Goal: Task Accomplishment & Management: Complete application form

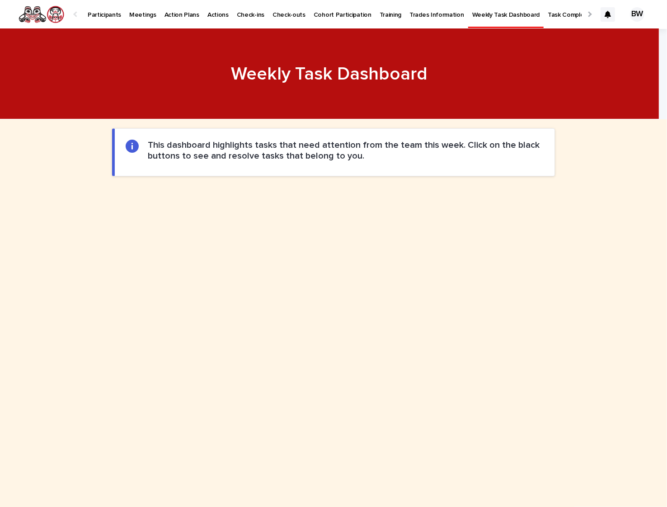
click at [101, 9] on p "Participants" at bounding box center [104, 9] width 33 height 19
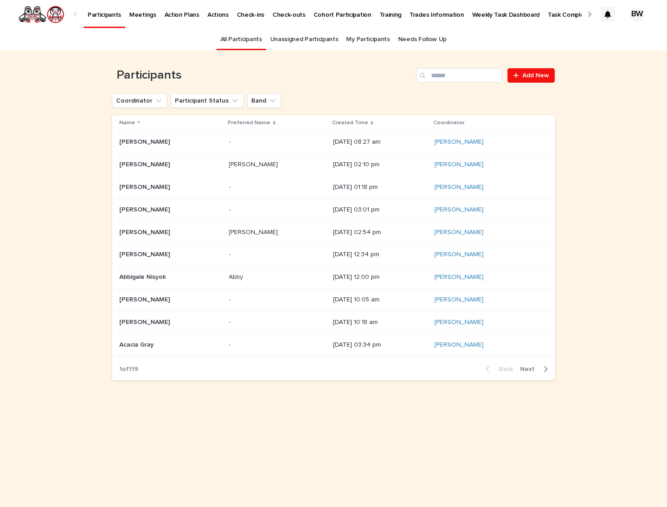
click at [424, 75] on icon "Search" at bounding box center [422, 75] width 5 height 5
click at [447, 77] on input "Search" at bounding box center [459, 75] width 86 height 14
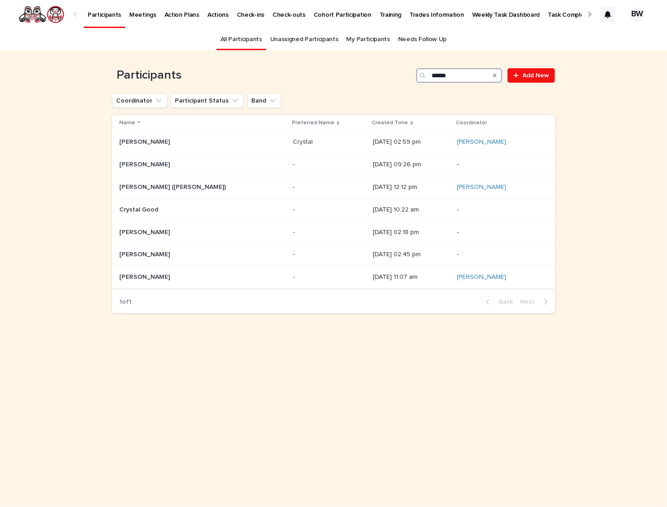
type input "******"
click at [164, 274] on p at bounding box center [175, 277] width 113 height 8
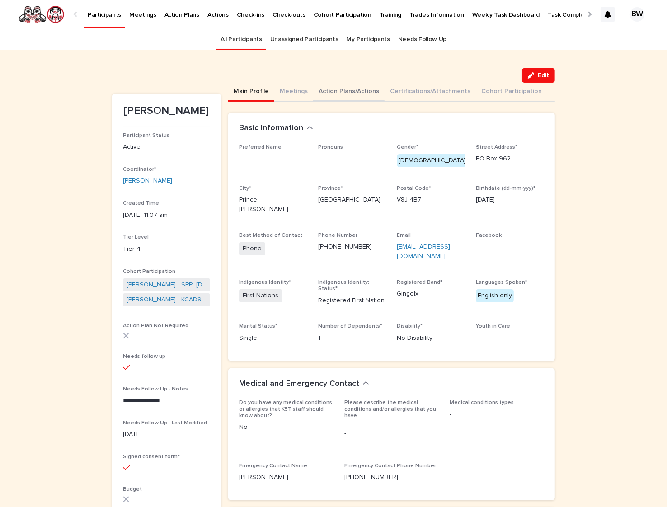
click at [356, 89] on button "Action Plans/Actions" at bounding box center [348, 92] width 71 height 19
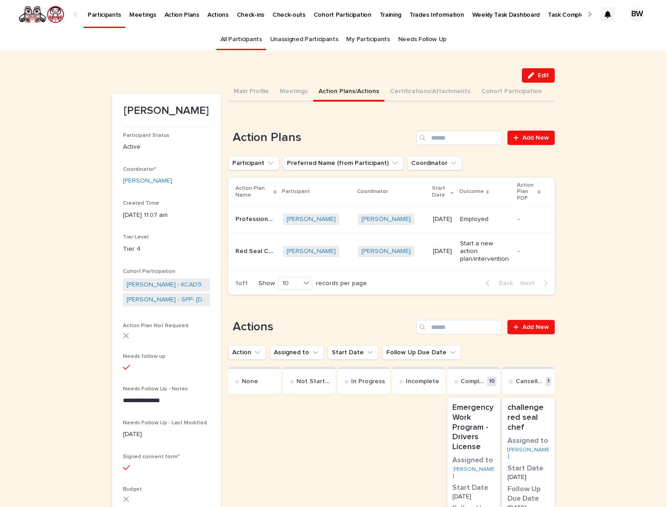
click at [514, 227] on td "-" at bounding box center [534, 219] width 41 height 26
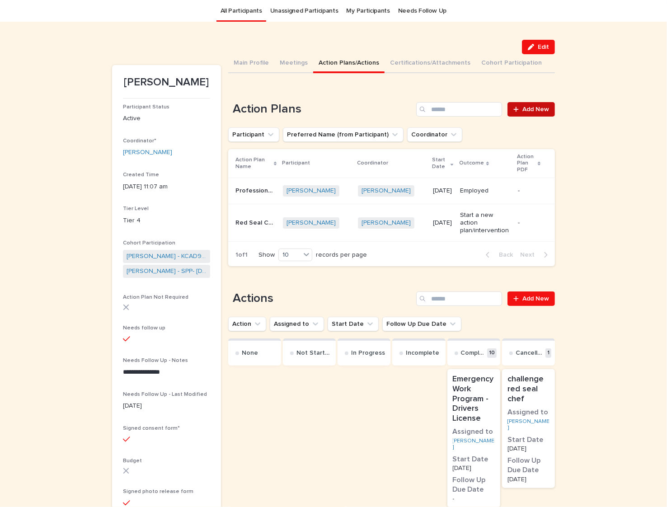
click at [534, 102] on link "Add New" at bounding box center [530, 109] width 47 height 14
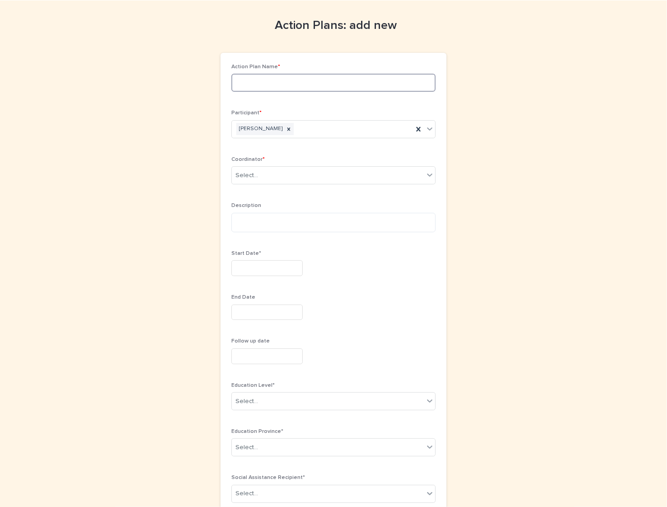
click at [244, 86] on input at bounding box center [333, 83] width 204 height 18
type input "**********"
click at [269, 172] on div "Select..." at bounding box center [328, 175] width 192 height 15
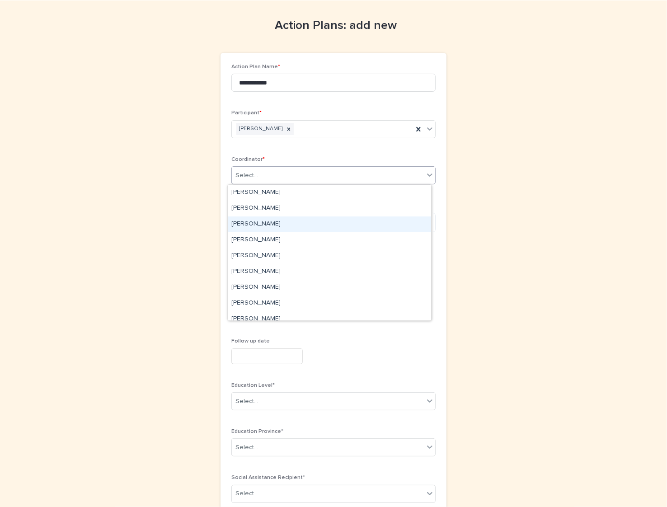
click at [268, 227] on div "[PERSON_NAME]" at bounding box center [329, 224] width 203 height 16
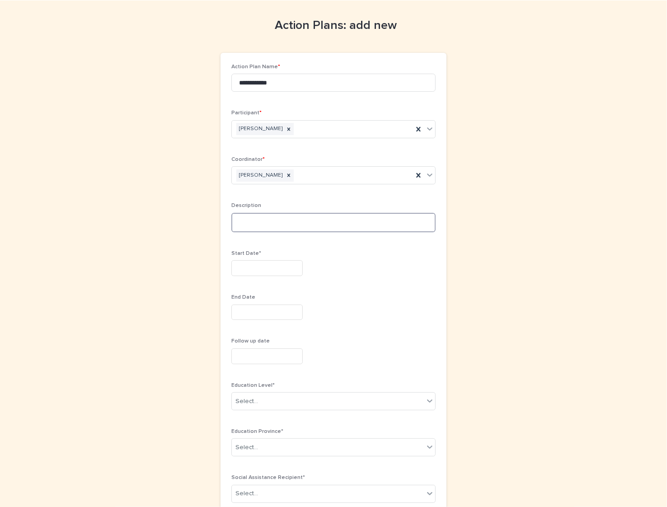
click at [279, 224] on textarea at bounding box center [333, 223] width 204 height 20
type textarea "*"
click at [234, 227] on textarea "**********" at bounding box center [333, 222] width 204 height 19
type textarea "**********"
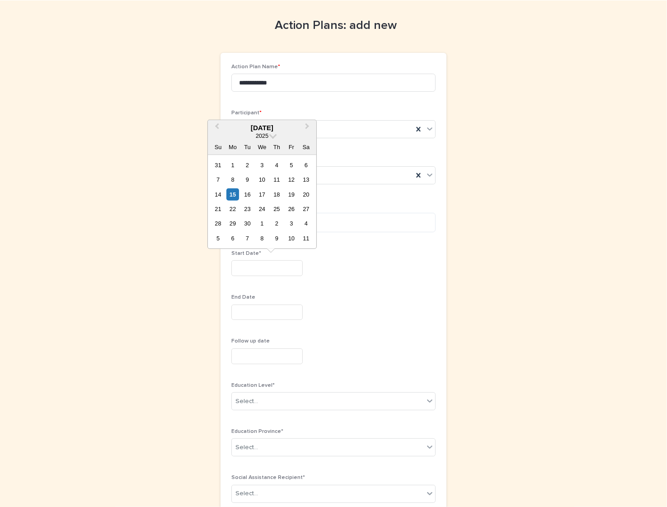
click at [280, 270] on input "text" at bounding box center [266, 268] width 71 height 16
click at [229, 167] on div "1" at bounding box center [232, 165] width 12 height 12
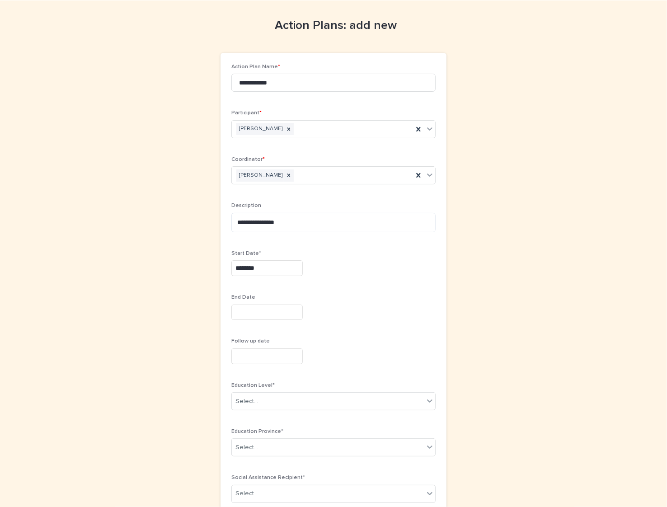
click at [274, 271] on input "********" at bounding box center [266, 268] width 71 height 16
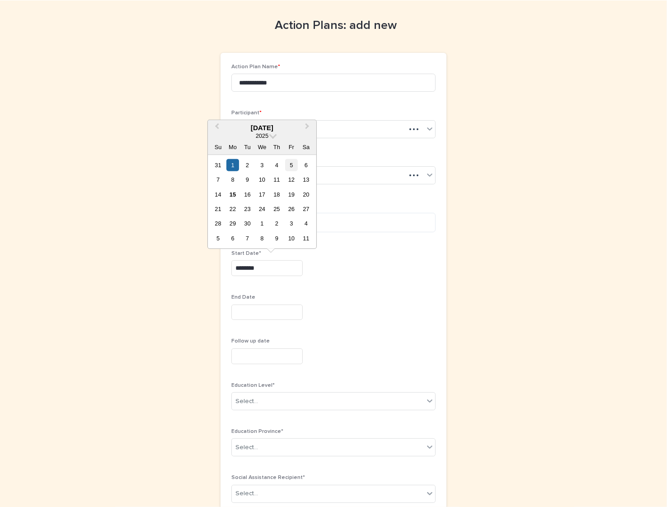
click at [288, 164] on div "5" at bounding box center [291, 165] width 12 height 12
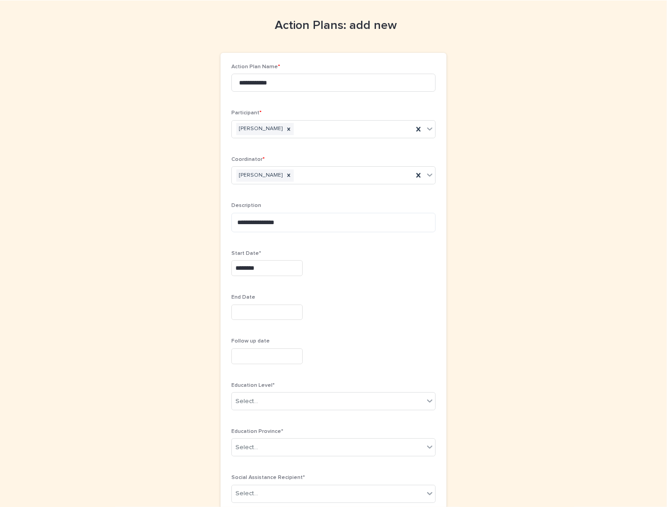
type input "********"
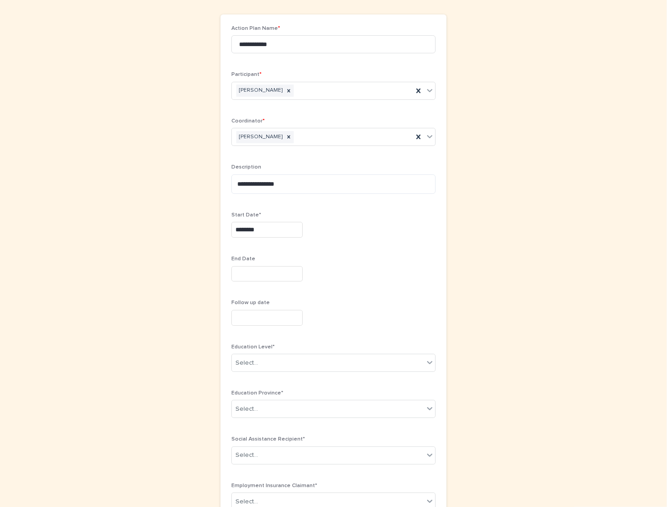
scroll to position [85, 0]
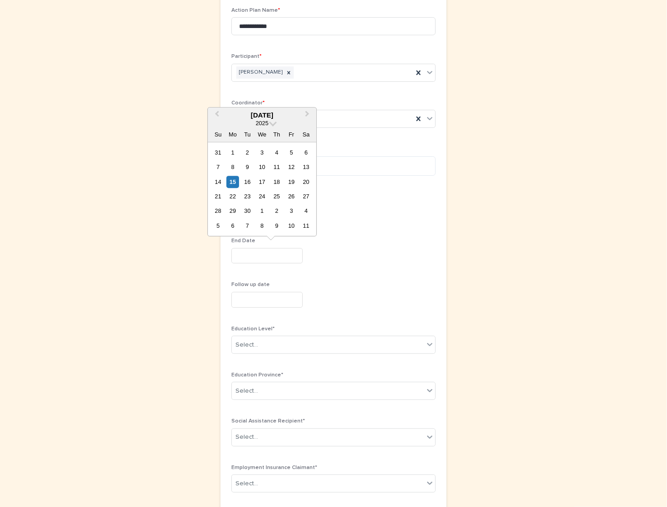
click at [265, 255] on input "text" at bounding box center [266, 256] width 71 height 16
click at [308, 108] on button "Next Month" at bounding box center [308, 115] width 14 height 14
click at [307, 113] on span "Next Month" at bounding box center [307, 115] width 0 height 12
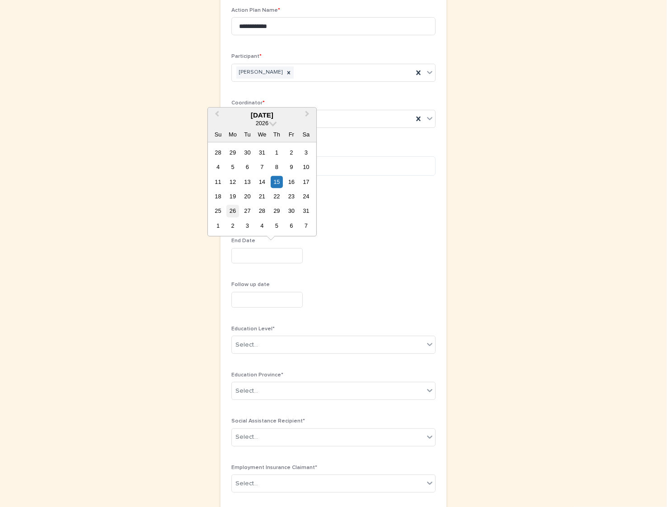
click at [236, 208] on div "26" at bounding box center [232, 211] width 12 height 12
type input "*********"
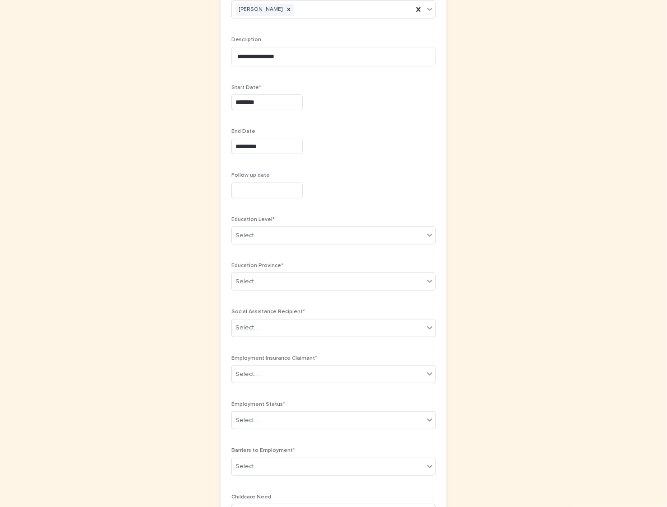
scroll to position [198, 0]
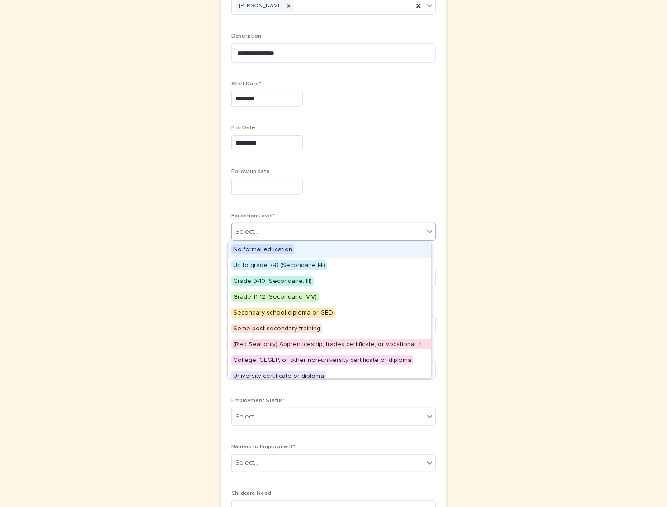
click at [253, 229] on div "Select..." at bounding box center [328, 232] width 192 height 15
click at [286, 328] on span "Some post-secondary training" at bounding box center [276, 328] width 91 height 10
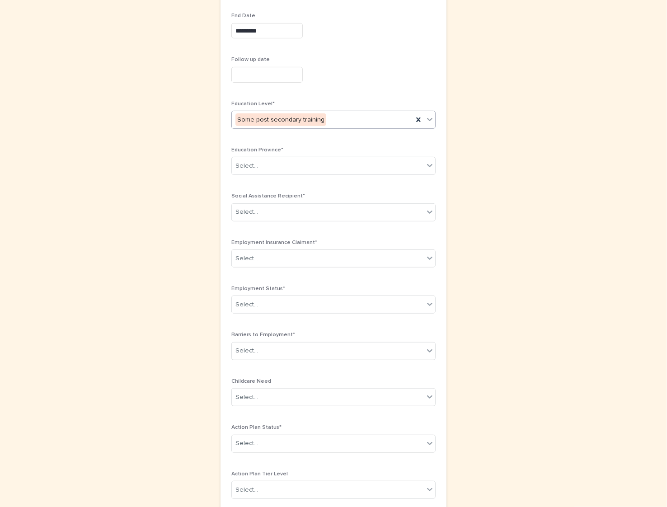
scroll to position [311, 0]
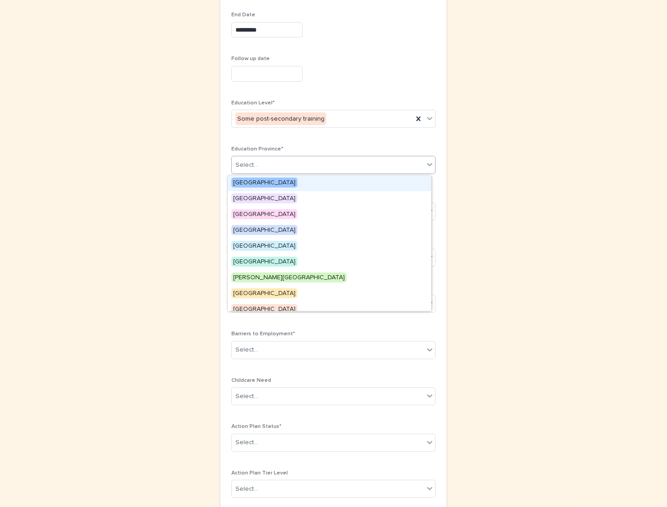
click at [270, 166] on div "Select..." at bounding box center [328, 165] width 192 height 15
click at [267, 178] on span "[GEOGRAPHIC_DATA]" at bounding box center [264, 183] width 66 height 10
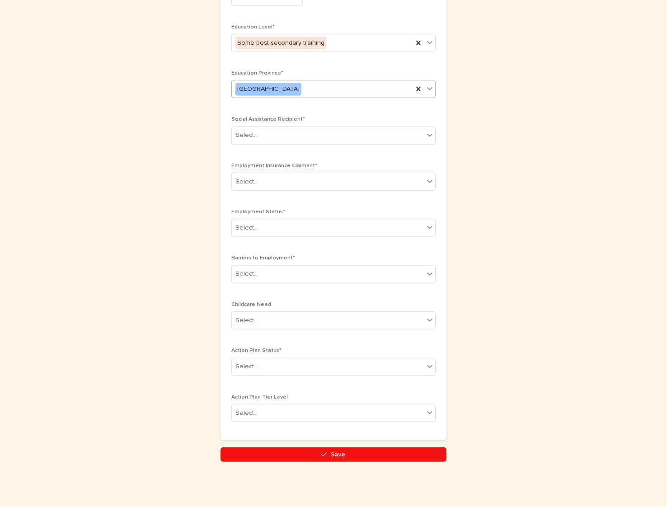
scroll to position [389, 0]
click at [296, 131] on div "Select..." at bounding box center [328, 135] width 192 height 15
click at [274, 154] on div "No" at bounding box center [329, 152] width 203 height 16
click at [276, 181] on div "Select..." at bounding box center [328, 181] width 192 height 15
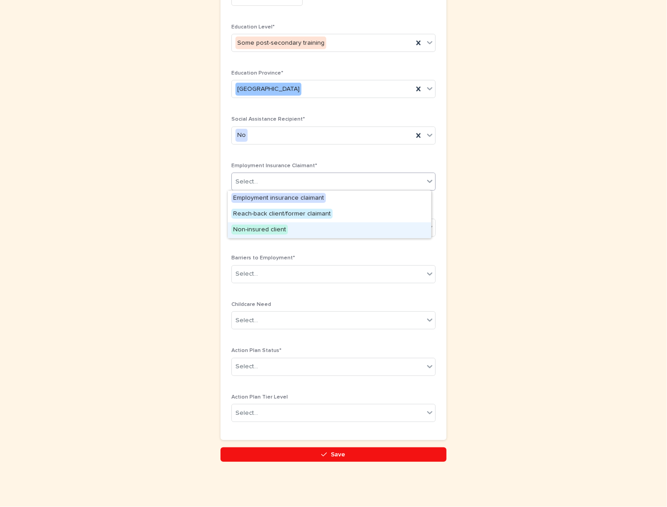
click at [272, 230] on span "Non-insured client" at bounding box center [259, 230] width 56 height 10
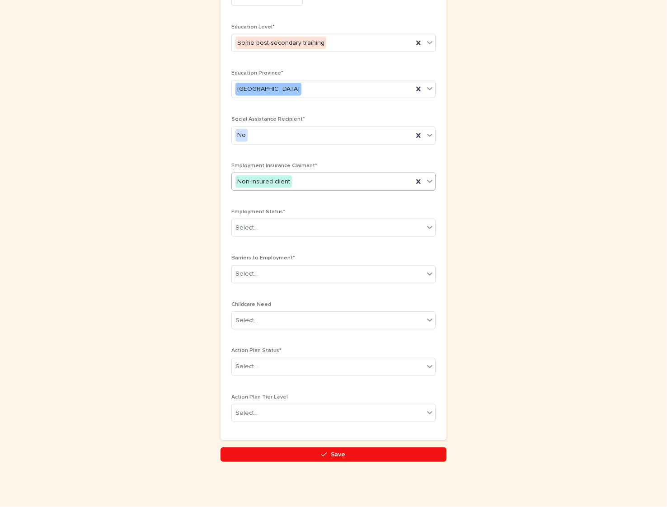
click at [272, 230] on div "Select..." at bounding box center [328, 227] width 192 height 15
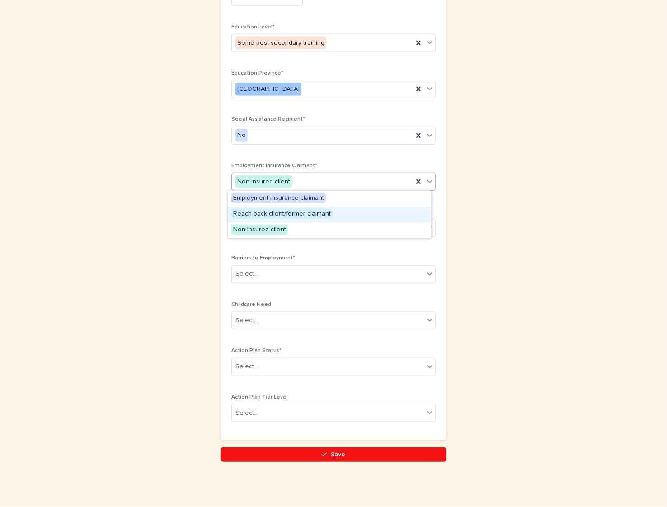
click at [269, 213] on span "Reach-back client/former claimant" at bounding box center [281, 214] width 101 height 10
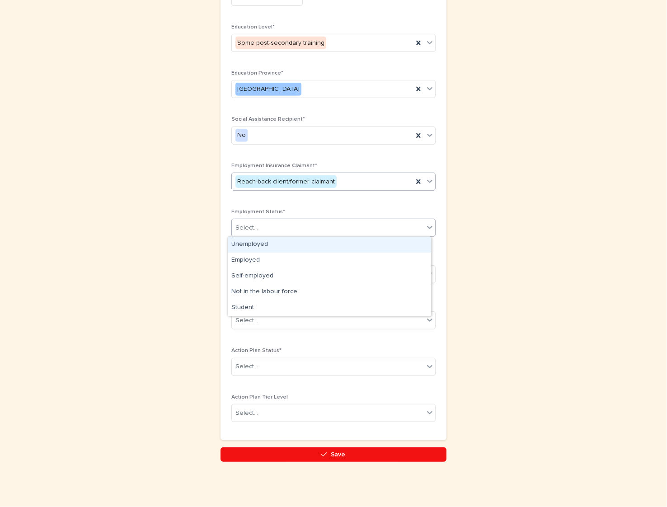
click at [276, 225] on div "Select..." at bounding box center [328, 227] width 192 height 15
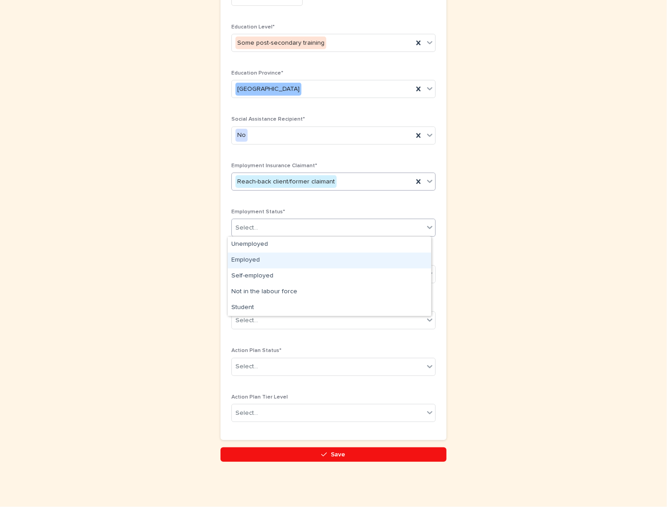
click at [259, 258] on div "Employed" at bounding box center [329, 261] width 203 height 16
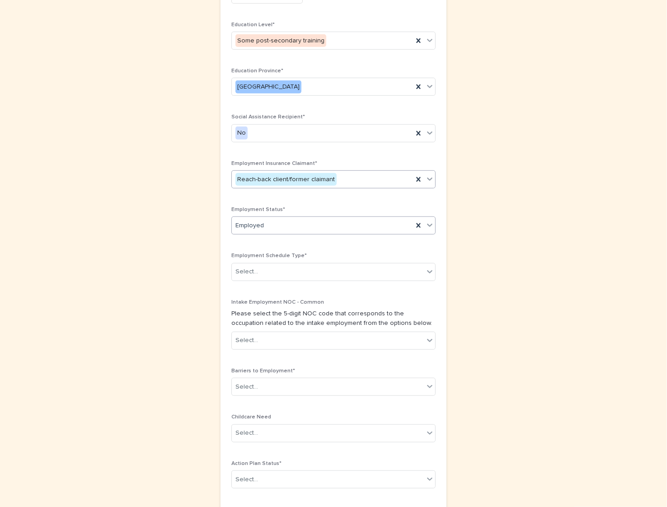
scroll to position [446, 0]
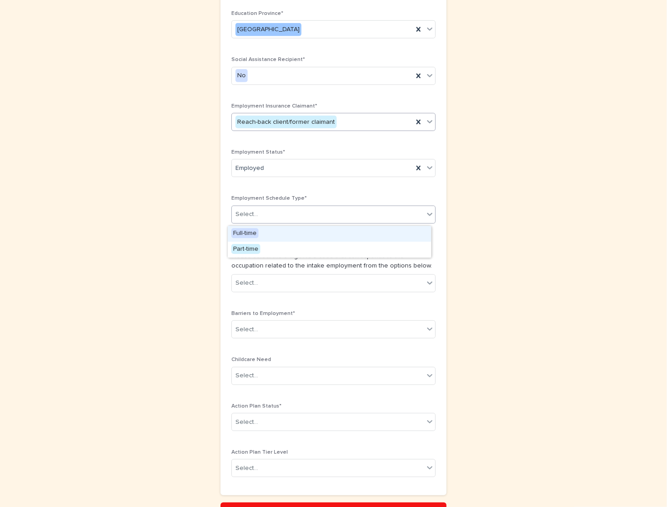
click at [288, 218] on div "Select..." at bounding box center [328, 214] width 192 height 15
click at [267, 249] on div "Part-time" at bounding box center [329, 250] width 203 height 16
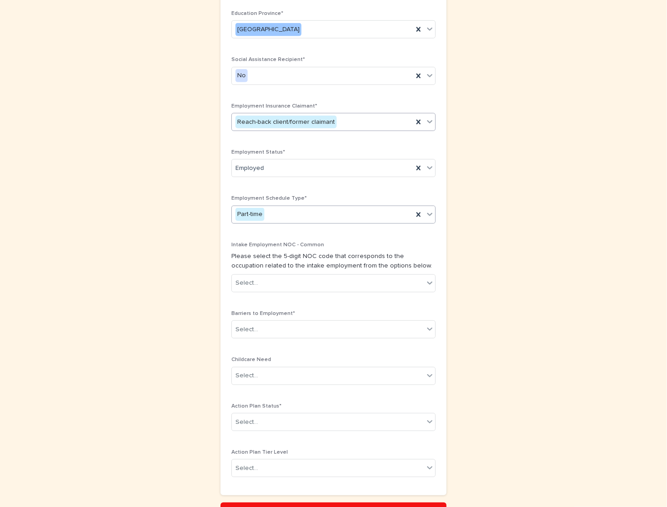
click at [294, 218] on div "Part-time" at bounding box center [322, 214] width 181 height 15
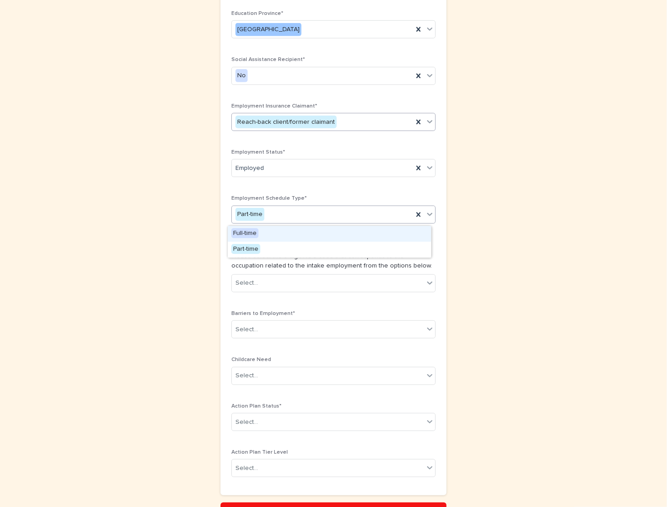
click at [272, 231] on div "Full-time" at bounding box center [329, 234] width 203 height 16
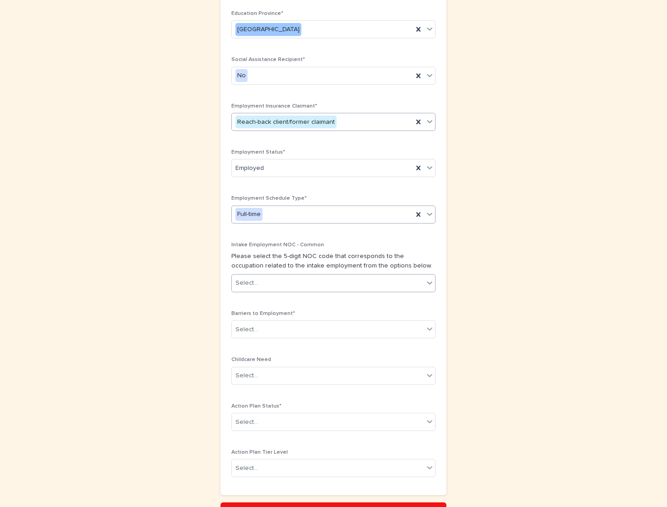
click at [292, 284] on div "Select..." at bounding box center [328, 283] width 192 height 15
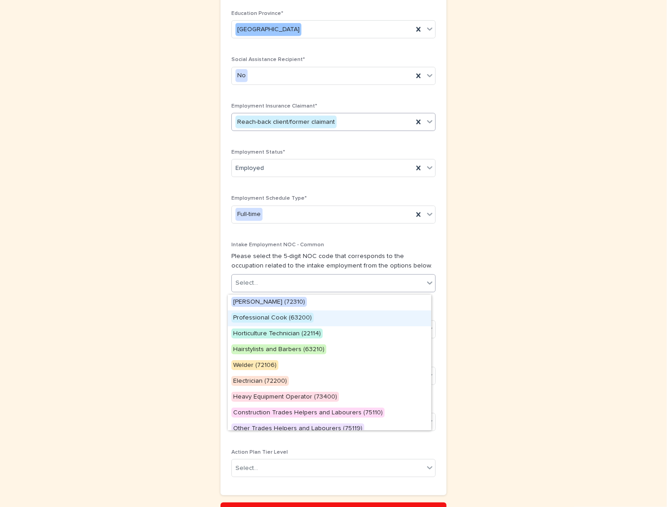
click at [283, 316] on span "Professional Cook (63200)" at bounding box center [272, 318] width 82 height 10
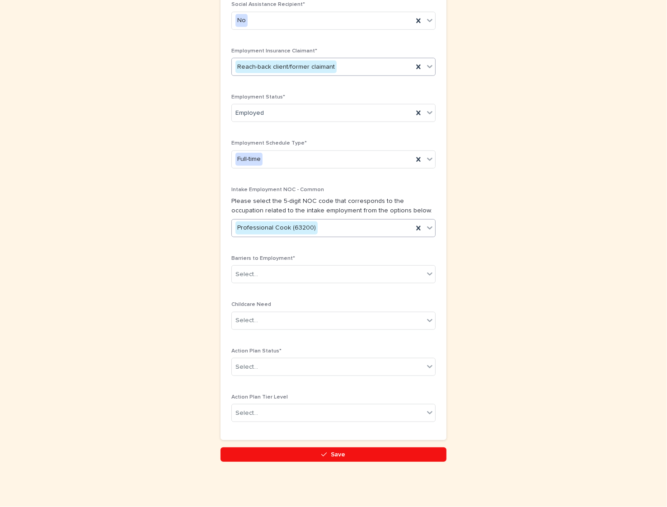
scroll to position [504, 0]
click at [337, 276] on div "Select..." at bounding box center [328, 274] width 192 height 15
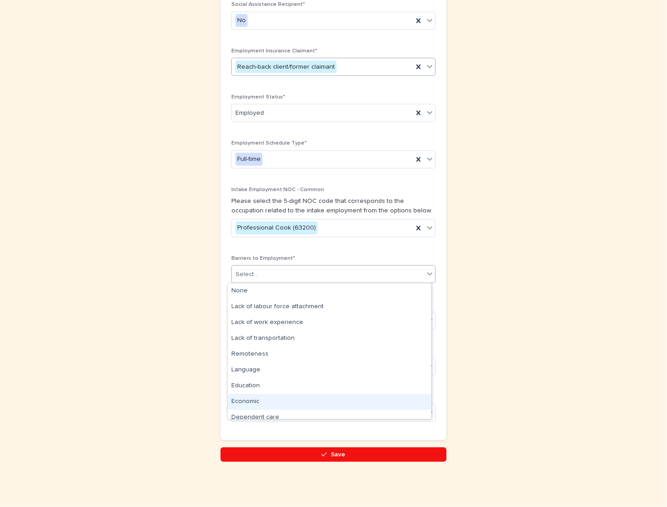
drag, startPoint x: 281, startPoint y: 392, endPoint x: 280, endPoint y: 404, distance: 12.7
click at [280, 404] on div "Economic" at bounding box center [329, 402] width 203 height 16
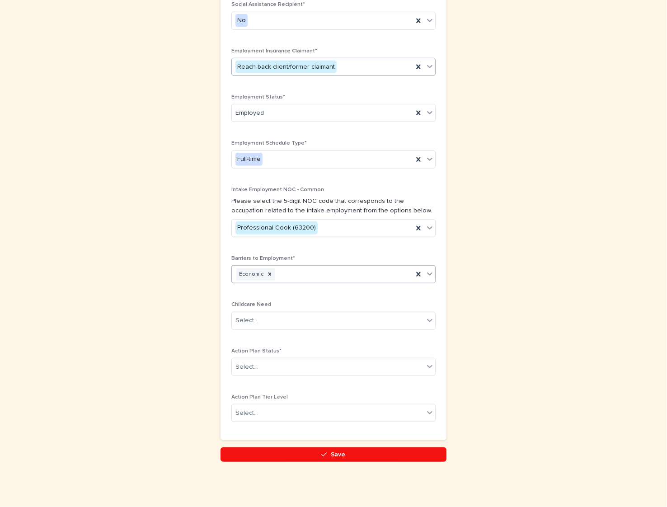
click at [335, 276] on div "Economic" at bounding box center [322, 275] width 181 height 16
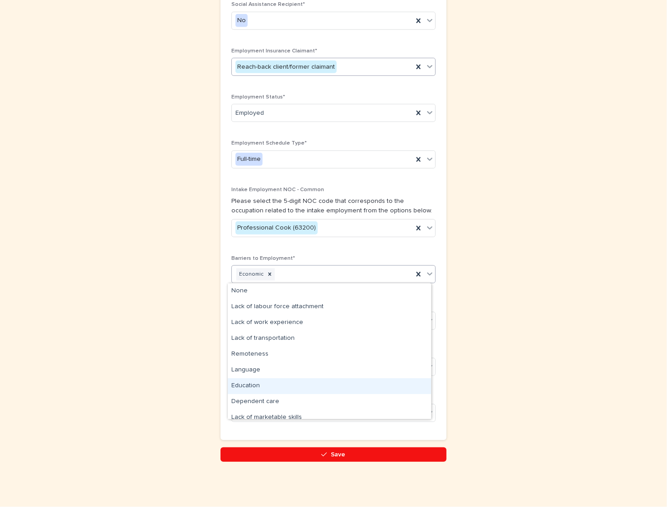
click at [281, 386] on div "Education" at bounding box center [329, 386] width 203 height 16
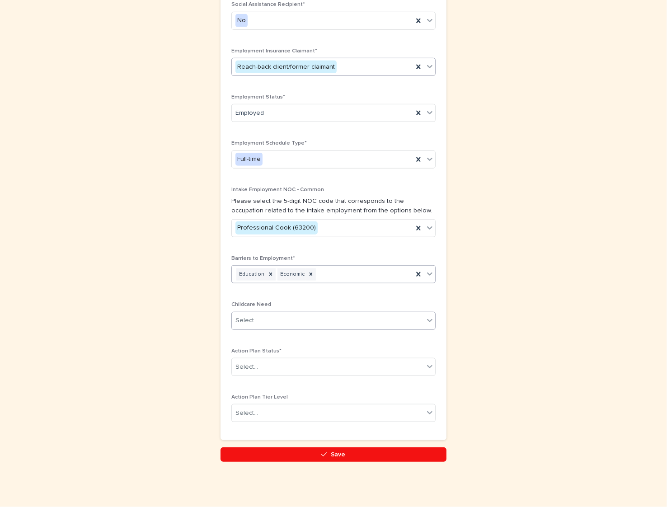
click at [326, 318] on div "Select..." at bounding box center [328, 320] width 192 height 15
click at [262, 336] on div "No" at bounding box center [329, 338] width 203 height 16
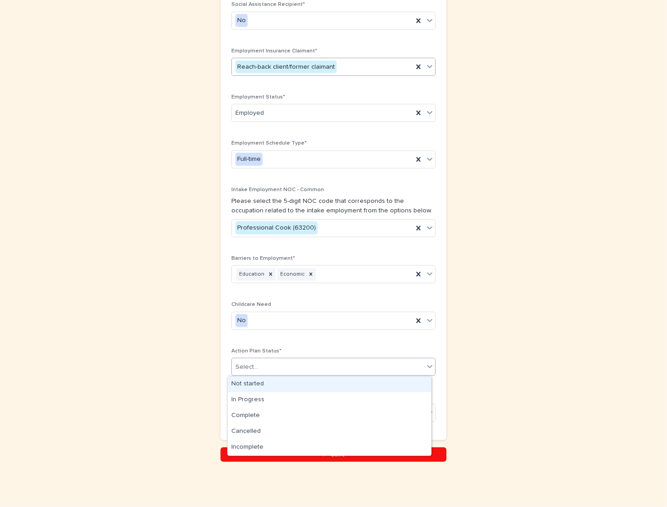
click at [282, 369] on div "Select..." at bounding box center [328, 367] width 192 height 15
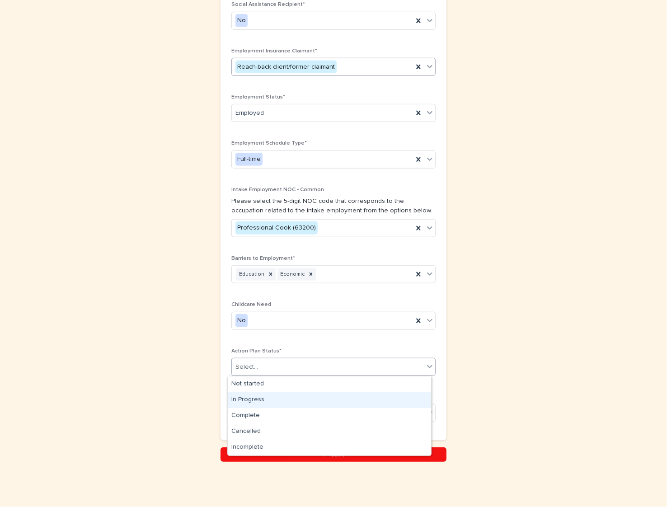
click at [253, 399] on div "In Progress" at bounding box center [329, 400] width 203 height 16
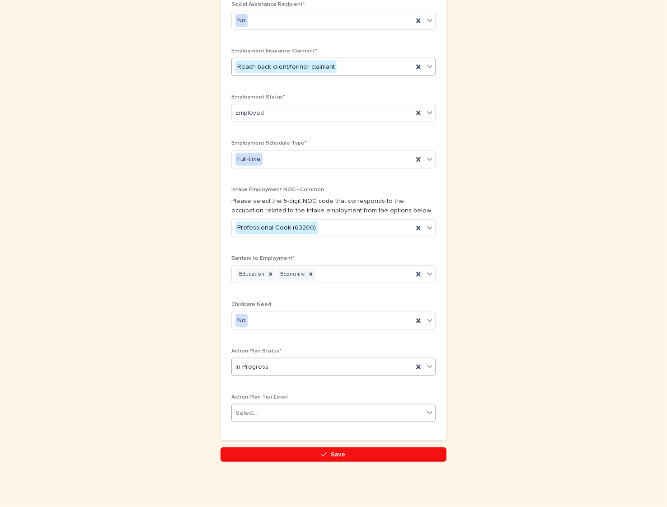
click at [276, 413] on div "Select..." at bounding box center [328, 413] width 192 height 15
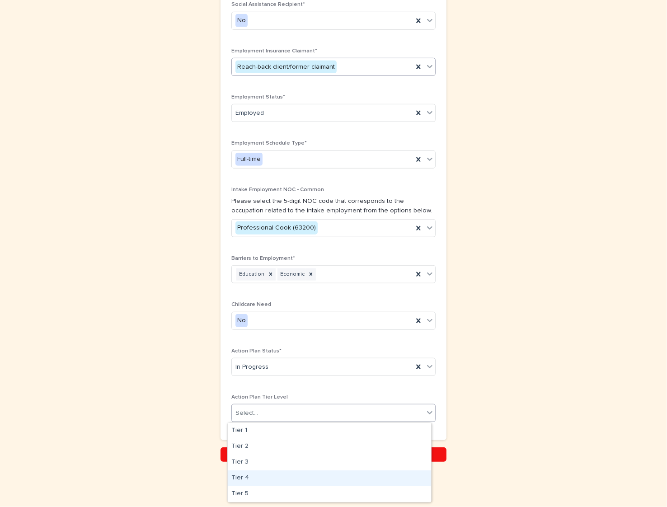
click at [277, 475] on div "Tier 4" at bounding box center [329, 478] width 203 height 16
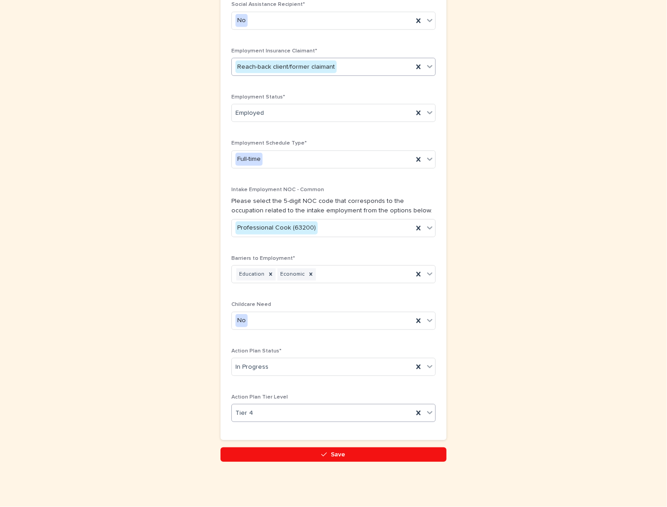
click at [356, 459] on button "Save" at bounding box center [333, 454] width 226 height 14
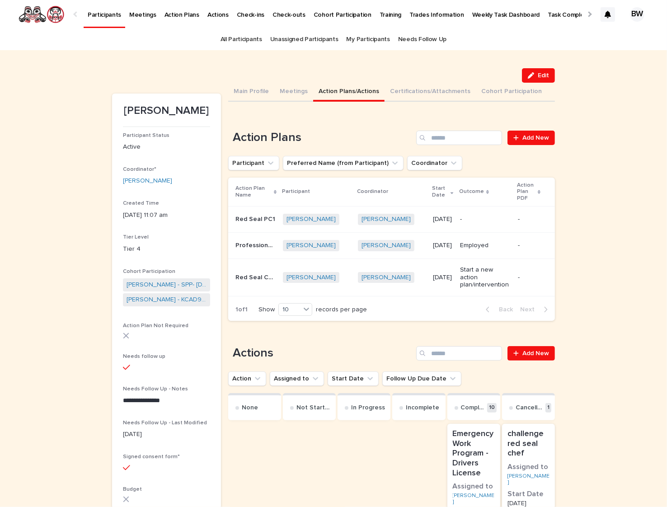
click at [490, 215] on div "-" at bounding box center [485, 218] width 51 height 9
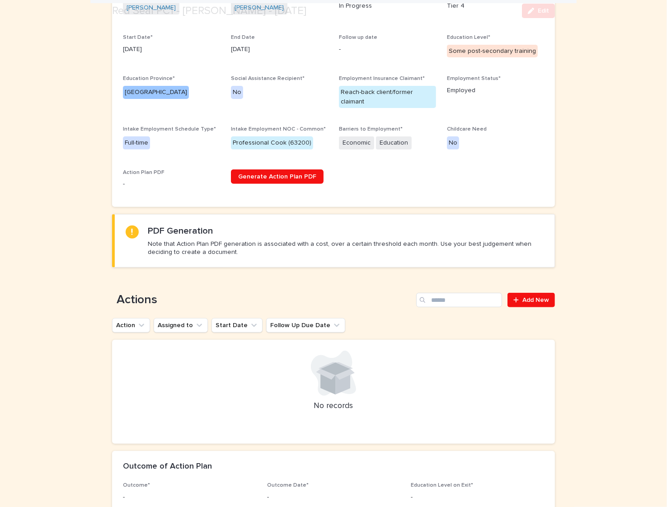
scroll to position [274, 0]
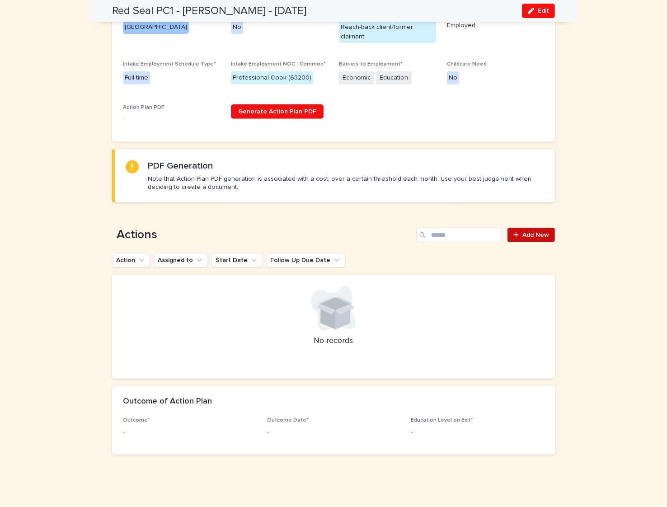
click at [546, 235] on link "Add New" at bounding box center [530, 235] width 47 height 14
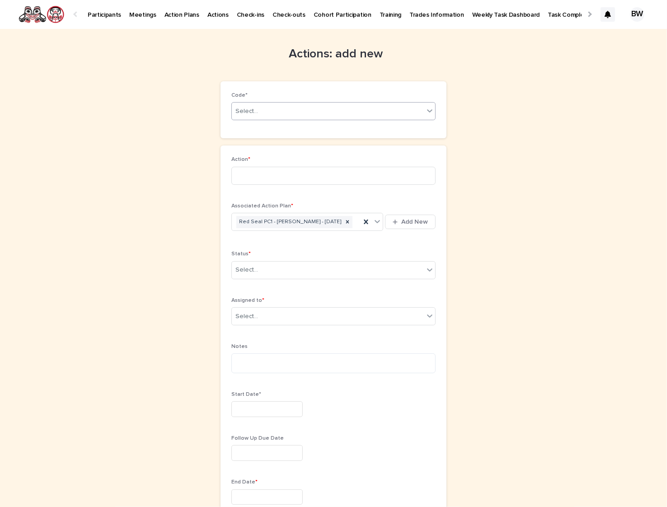
click at [276, 105] on div "Select..." at bounding box center [328, 111] width 192 height 15
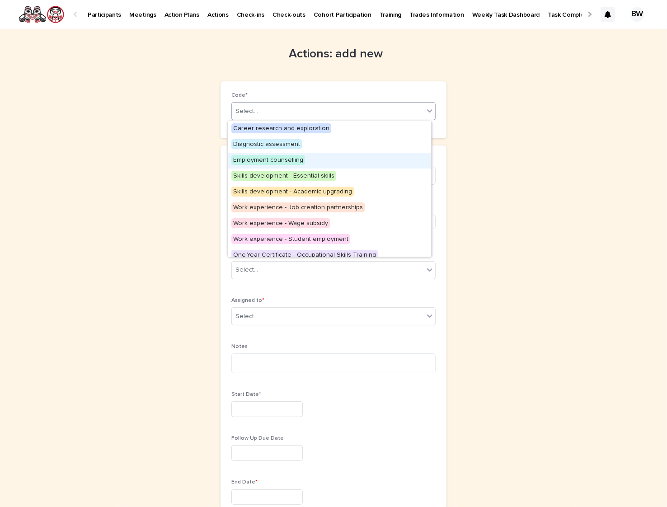
click at [321, 157] on div "Employment counselling" at bounding box center [329, 161] width 203 height 16
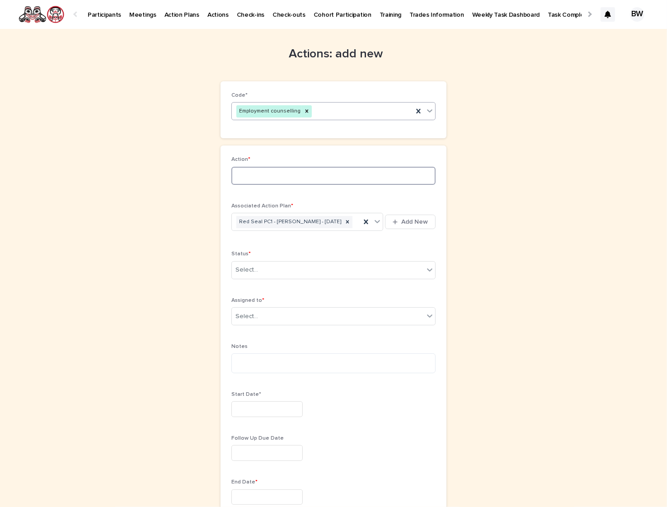
click at [339, 184] on input at bounding box center [333, 176] width 204 height 18
click at [305, 179] on input "**********" at bounding box center [333, 176] width 204 height 18
type input "**********"
click at [305, 279] on div "Select..." at bounding box center [333, 270] width 204 height 18
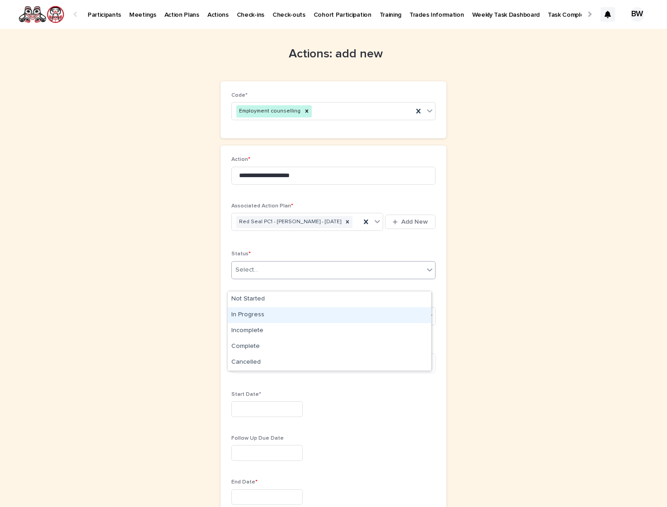
click at [272, 318] on div "In Progress" at bounding box center [329, 315] width 203 height 16
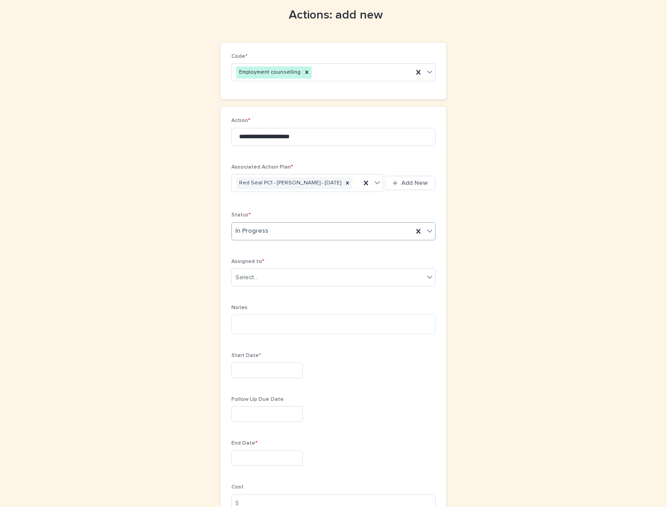
scroll to position [56, 0]
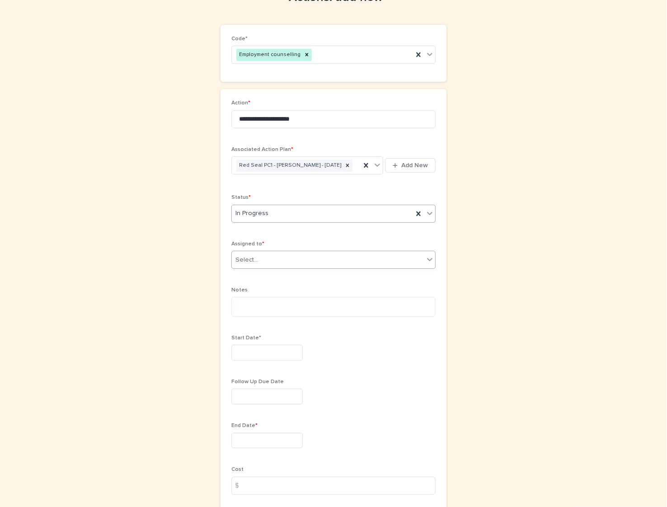
click at [285, 267] on div "Select..." at bounding box center [328, 260] width 192 height 15
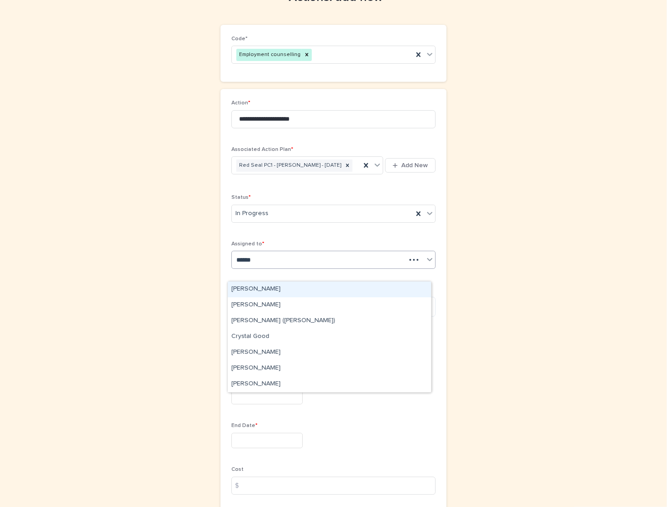
type input "*******"
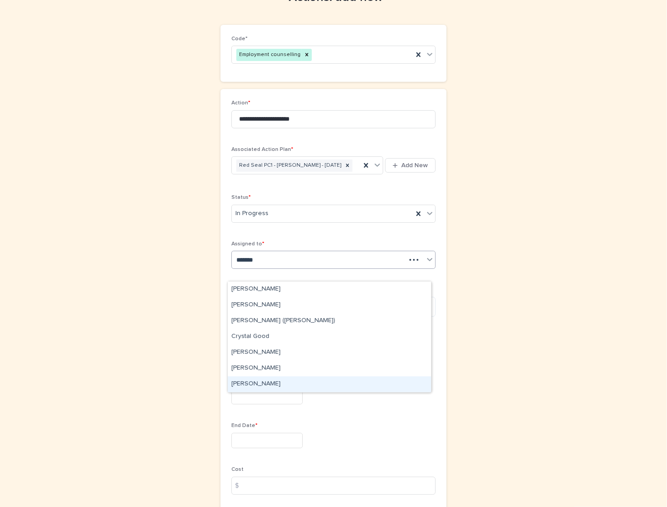
click at [320, 385] on div "[PERSON_NAME]" at bounding box center [329, 384] width 203 height 16
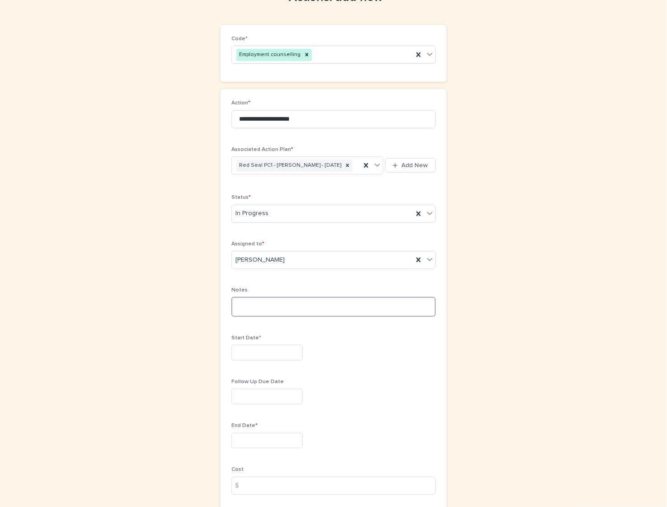
click at [310, 317] on textarea at bounding box center [333, 307] width 204 height 20
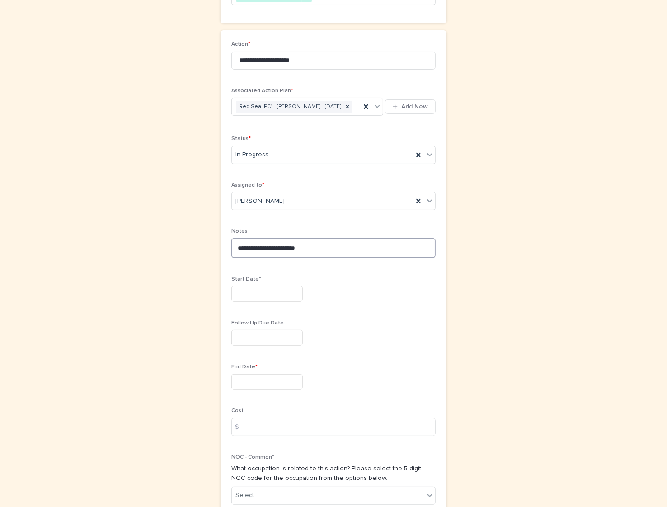
scroll to position [169, 0]
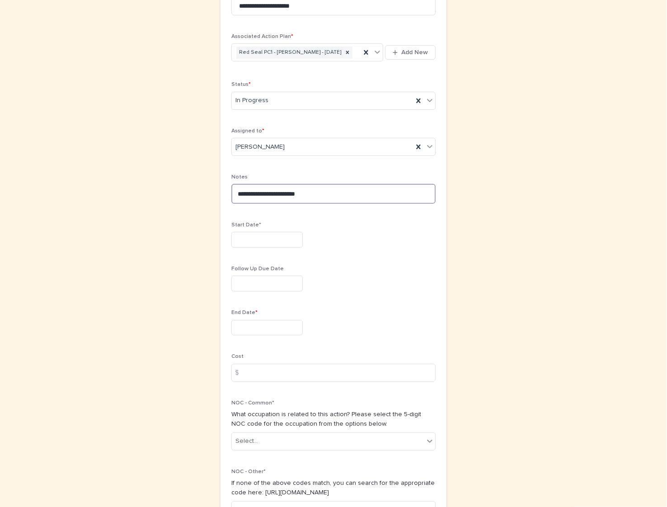
type textarea "**********"
click at [271, 248] on input "text" at bounding box center [266, 240] width 71 height 16
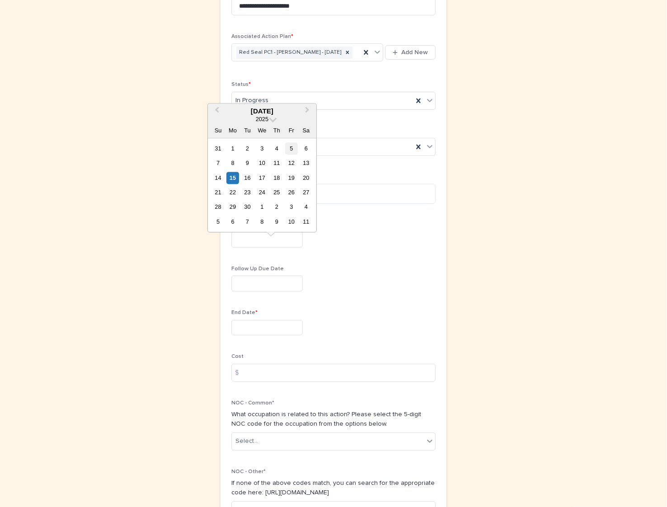
click at [294, 152] on div "5" at bounding box center [291, 148] width 12 height 12
type input "********"
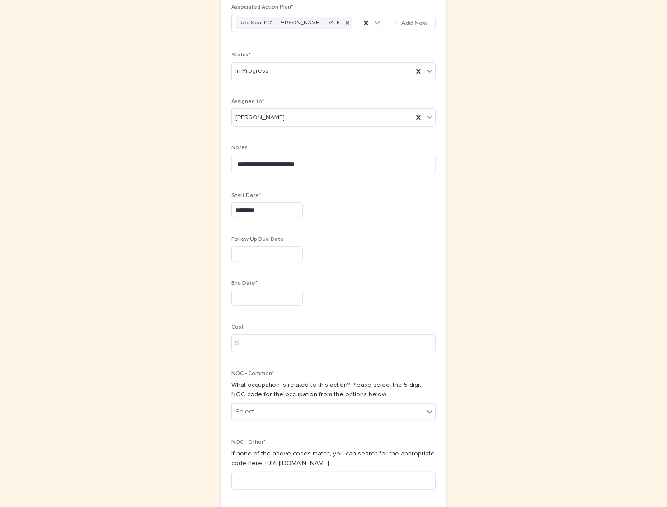
scroll to position [226, 0]
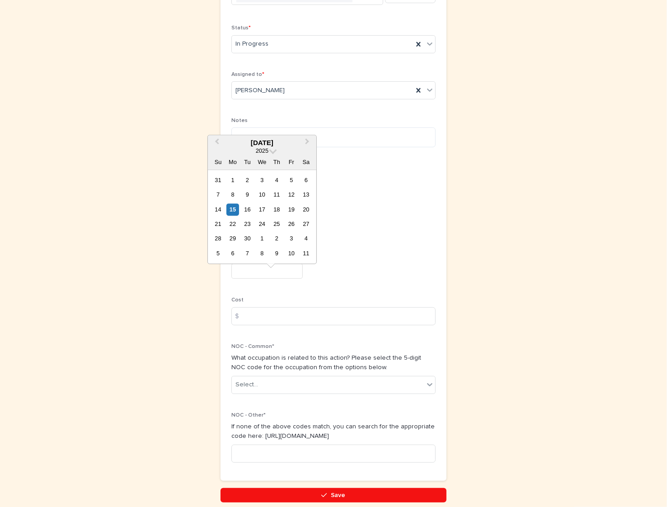
click at [256, 278] on input "text" at bounding box center [266, 271] width 71 height 16
click at [307, 143] on span "Next Month" at bounding box center [307, 142] width 0 height 12
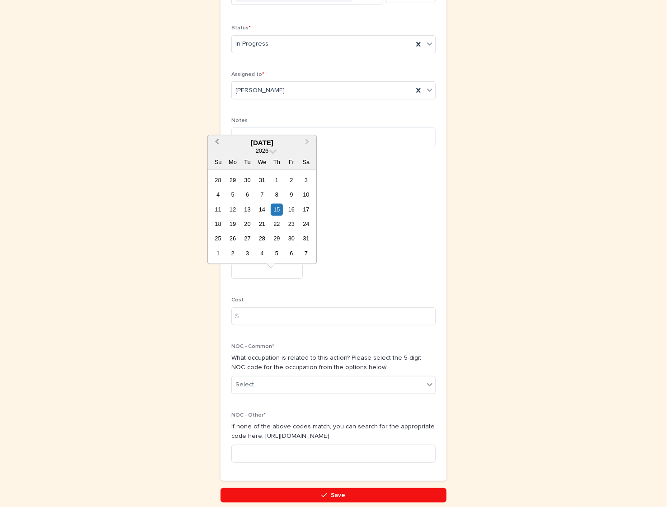
click at [217, 142] on span "Previous Month" at bounding box center [217, 142] width 0 height 12
click at [294, 242] on div "2" at bounding box center [291, 239] width 12 height 12
type input "********"
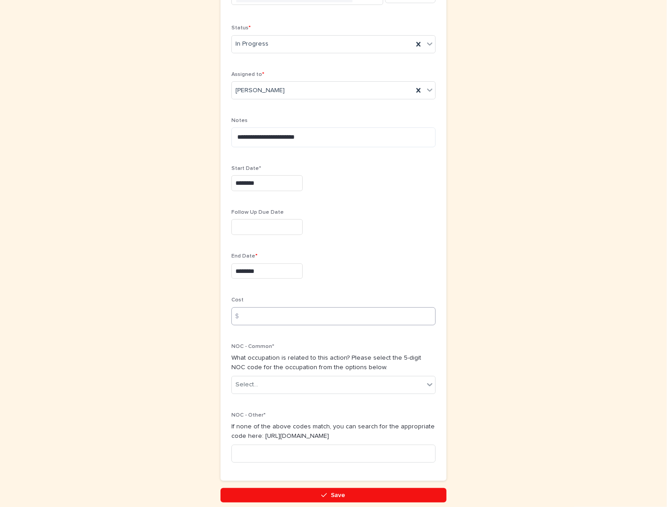
scroll to position [279, 0]
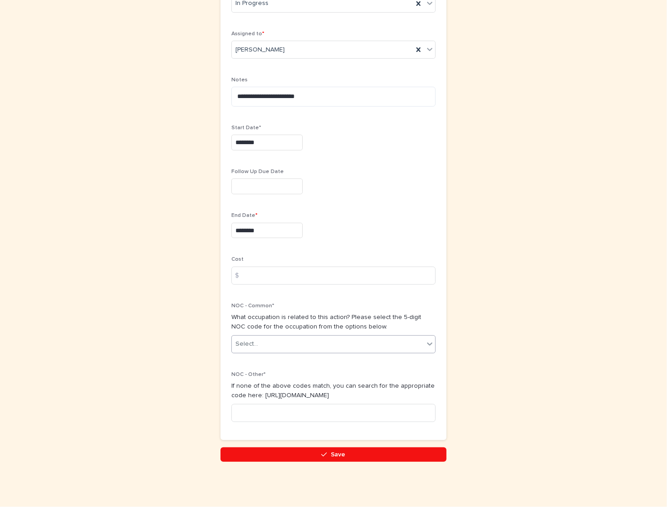
click at [286, 343] on div "Select..." at bounding box center [328, 344] width 192 height 15
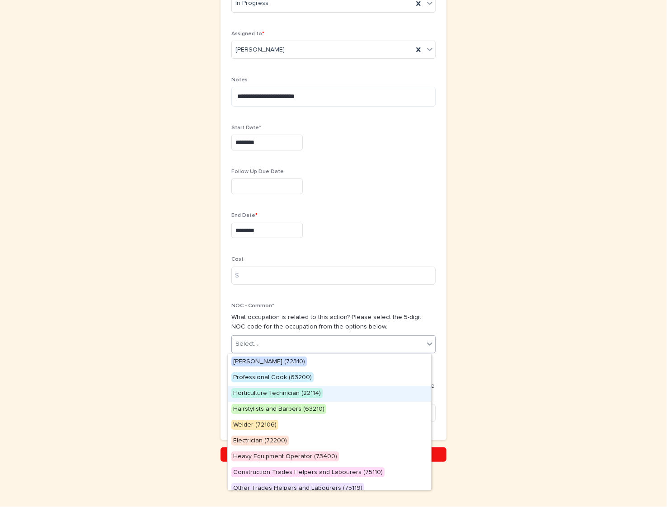
click at [305, 387] on div "Horticulture Technician (22114)" at bounding box center [329, 394] width 203 height 16
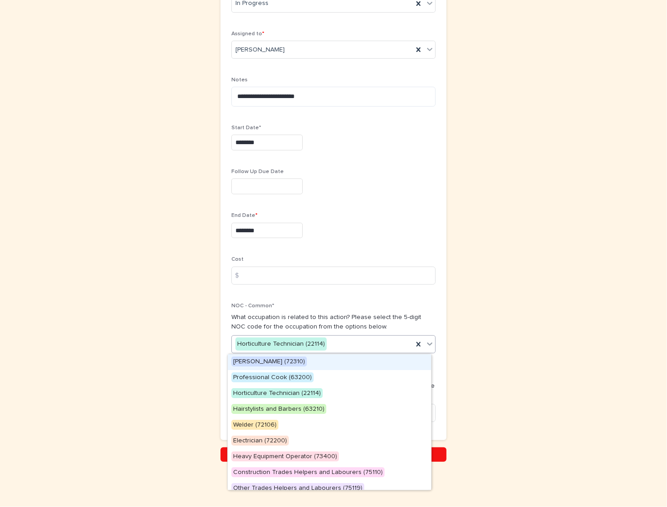
click at [368, 344] on div "Horticulture Technician (22114)" at bounding box center [322, 344] width 181 height 15
click at [292, 382] on div "Professional Cook (63200)" at bounding box center [329, 378] width 203 height 16
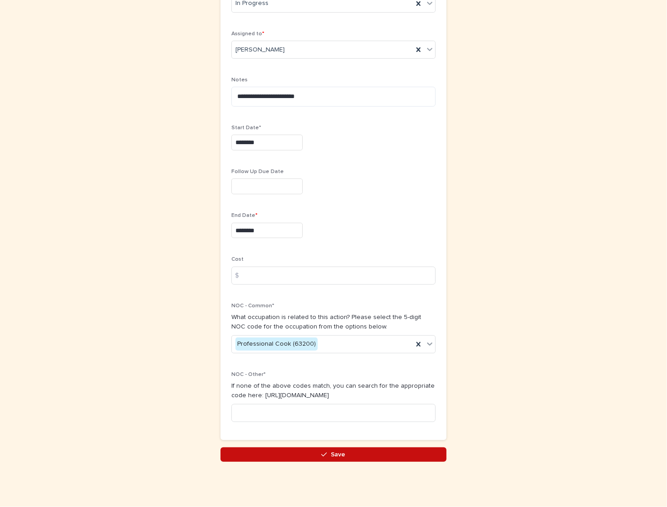
click at [345, 457] on button "Save" at bounding box center [333, 454] width 226 height 14
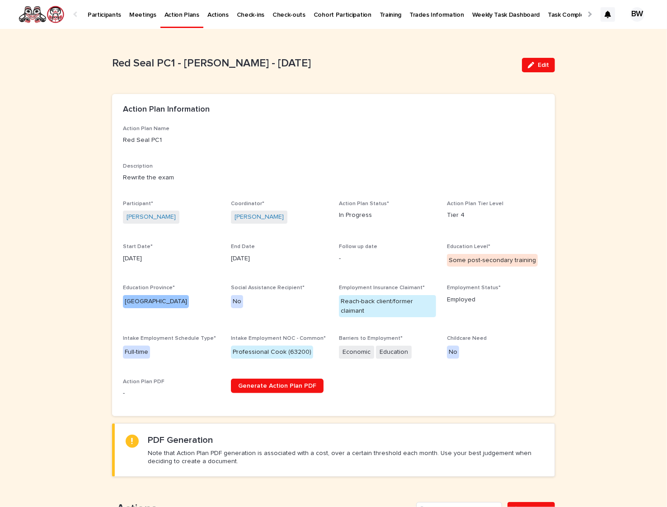
click at [415, 379] on div "Action Plan Name Red Seal PC1 Description Rewrite the exam Participant* [PERSON…" at bounding box center [333, 266] width 421 height 280
click at [102, 15] on p "Participants" at bounding box center [104, 9] width 33 height 19
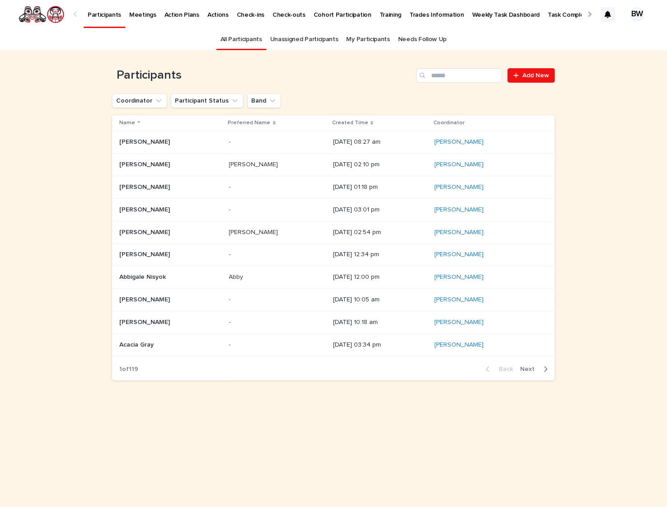
drag, startPoint x: 102, startPoint y: 15, endPoint x: 267, endPoint y: 45, distance: 167.6
click at [103, 15] on p "Participants" at bounding box center [104, 9] width 33 height 19
click at [455, 80] on input "Search" at bounding box center [459, 75] width 86 height 14
type input "******"
click at [164, 318] on p "[PERSON_NAME]" at bounding box center [145, 321] width 52 height 9
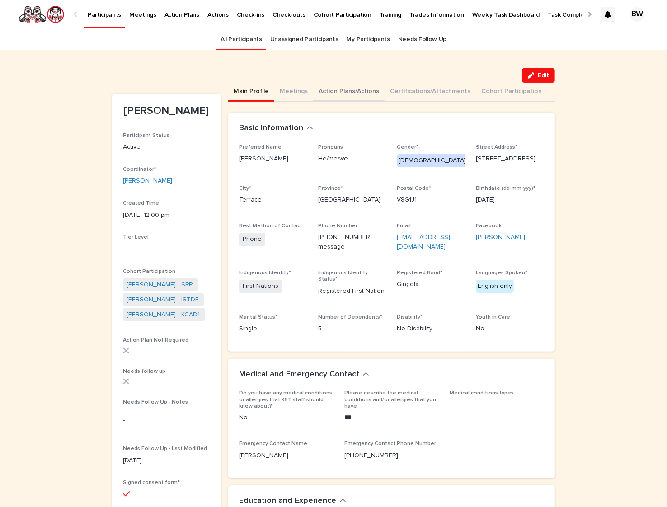
click at [337, 94] on button "Action Plans/Actions" at bounding box center [348, 92] width 71 height 19
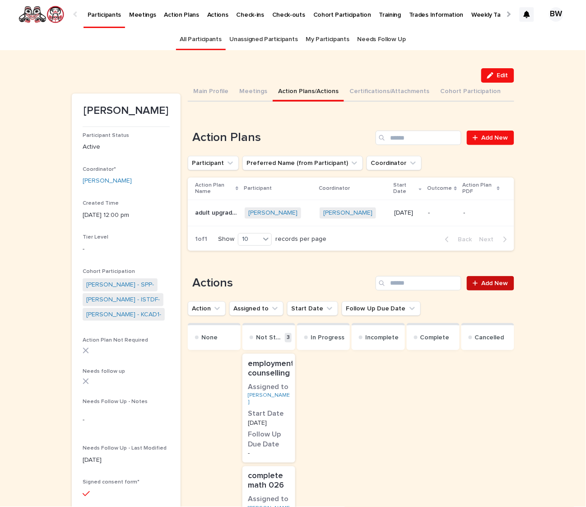
click at [488, 286] on link "Add New" at bounding box center [490, 283] width 47 height 14
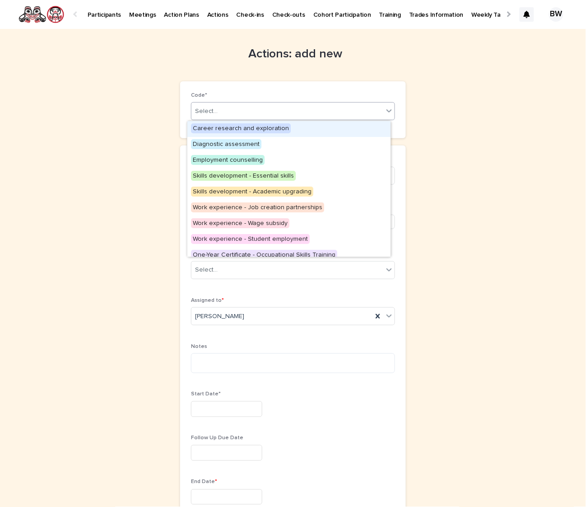
click at [296, 112] on div "Select..." at bounding box center [288, 111] width 192 height 15
click at [254, 161] on span "Employment counselling" at bounding box center [228, 160] width 74 height 10
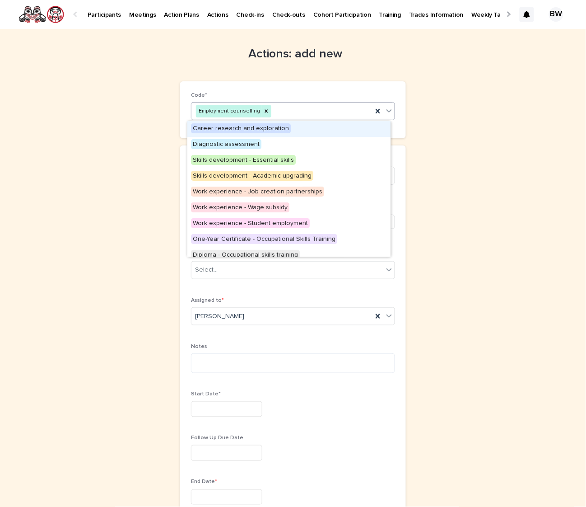
click at [324, 110] on div "Employment counselling" at bounding box center [282, 111] width 181 height 16
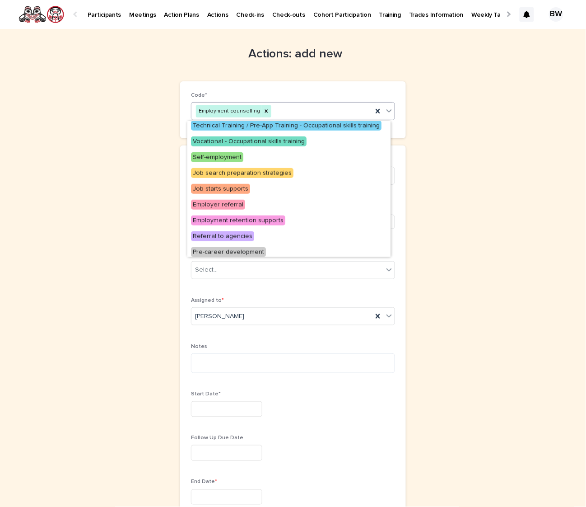
scroll to position [165, 0]
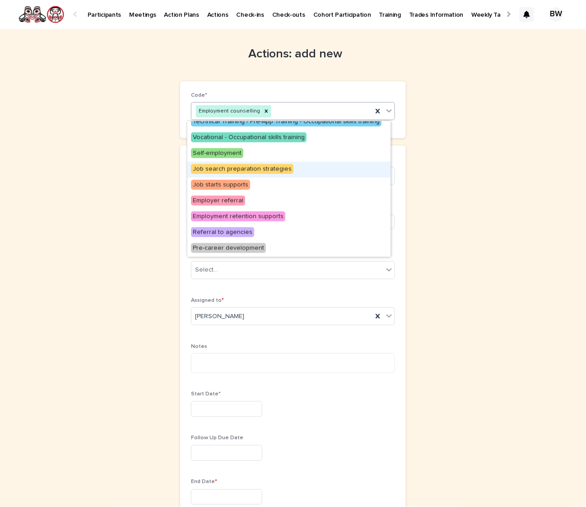
drag, startPoint x: 248, startPoint y: 177, endPoint x: 254, endPoint y: 170, distance: 9.3
click at [254, 170] on span "Job search preparation strategies" at bounding box center [242, 169] width 103 height 10
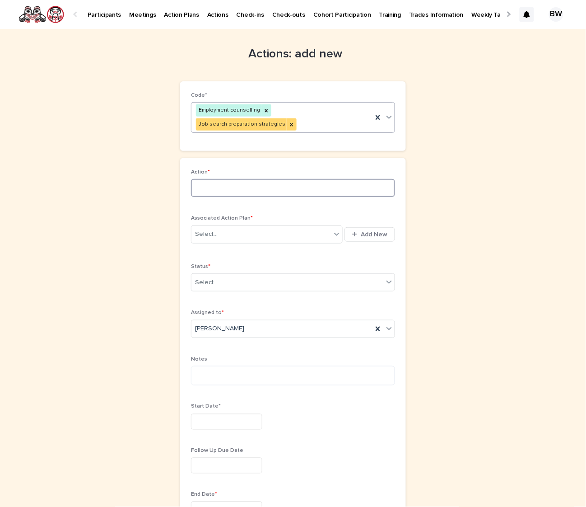
click at [276, 179] on input at bounding box center [293, 188] width 204 height 18
type input "*"
type input "**********"
click at [242, 227] on div "Select..." at bounding box center [262, 234] width 140 height 15
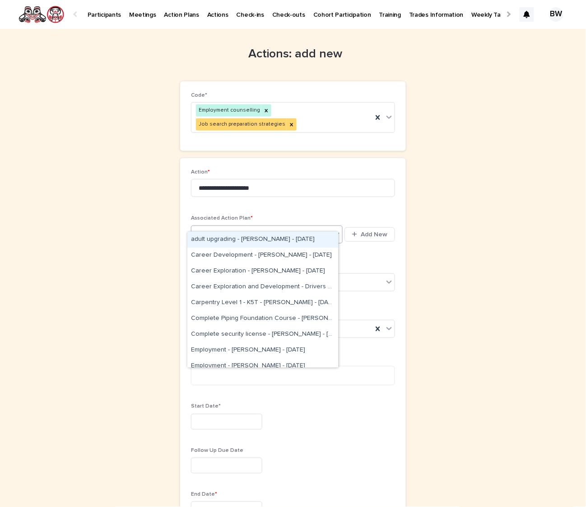
type input "********"
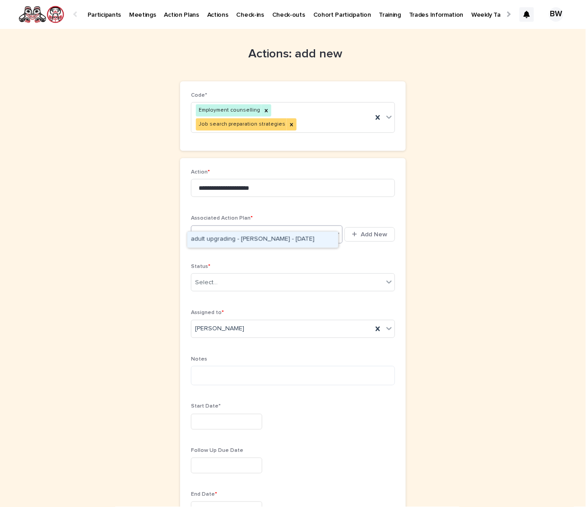
click at [264, 243] on div "adult upgrading - [PERSON_NAME] - [DATE]" at bounding box center [262, 240] width 151 height 16
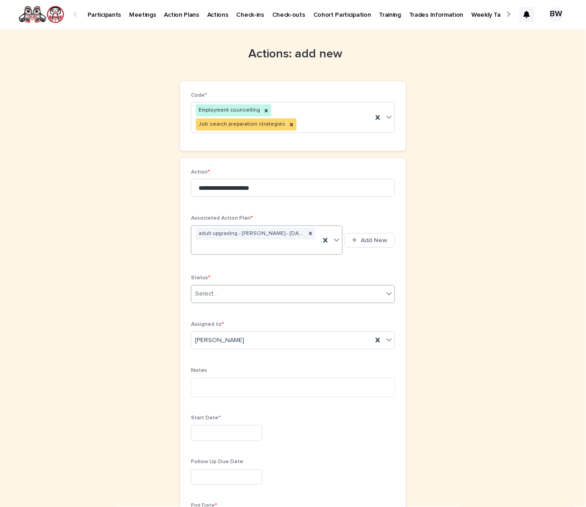
click at [240, 286] on div "Select..." at bounding box center [288, 293] width 192 height 15
click at [224, 321] on div "In Progress" at bounding box center [288, 318] width 203 height 16
drag, startPoint x: 236, startPoint y: 383, endPoint x: 243, endPoint y: 382, distance: 7.2
click at [236, 383] on textarea at bounding box center [293, 388] width 204 height 20
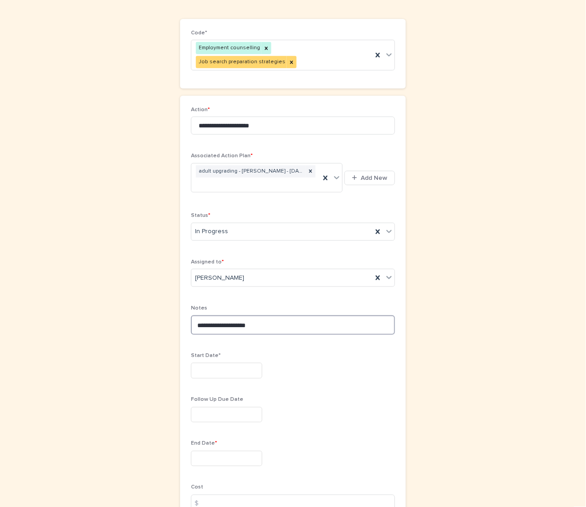
scroll to position [113, 0]
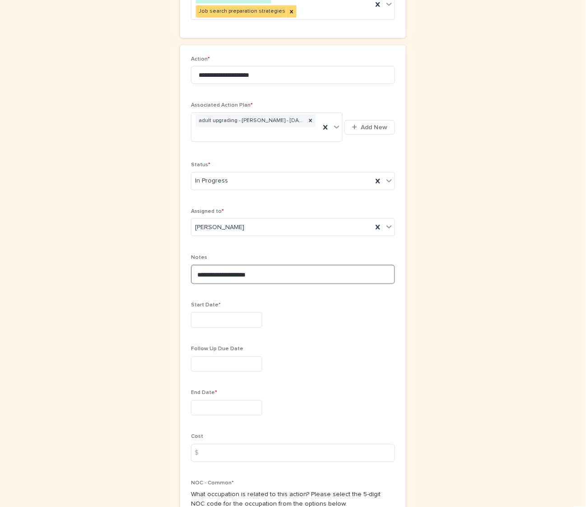
type textarea "**********"
click at [237, 312] on input "text" at bounding box center [226, 320] width 71 height 16
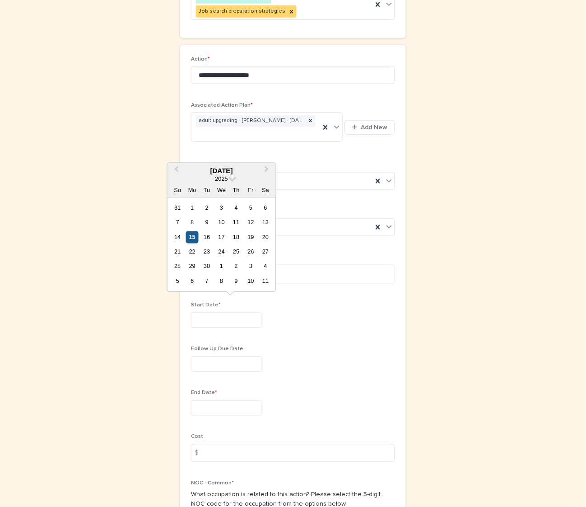
click at [194, 237] on div "15" at bounding box center [192, 237] width 12 height 12
type input "*********"
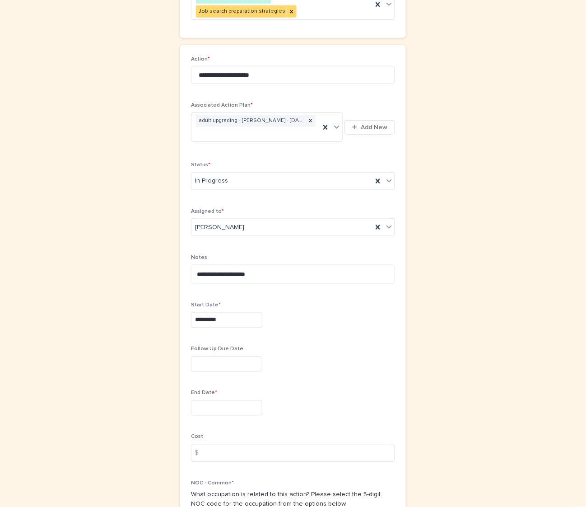
click at [226, 405] on input "text" at bounding box center [226, 408] width 71 height 16
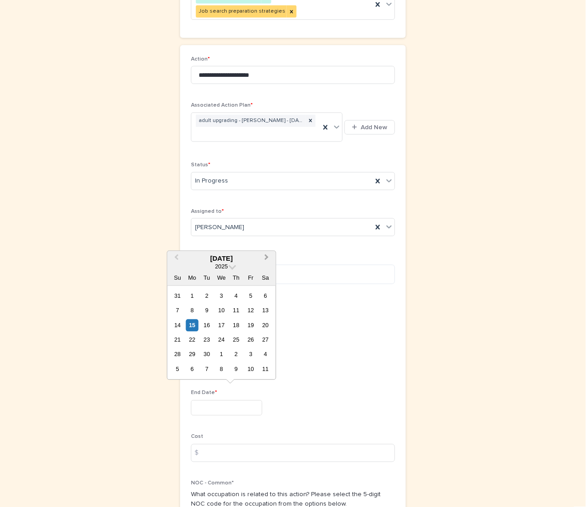
click at [267, 258] on span "Next Month" at bounding box center [267, 259] width 0 height 12
click at [267, 259] on span "Next Month" at bounding box center [267, 259] width 0 height 12
click at [263, 259] on button "Next Month" at bounding box center [268, 259] width 14 height 14
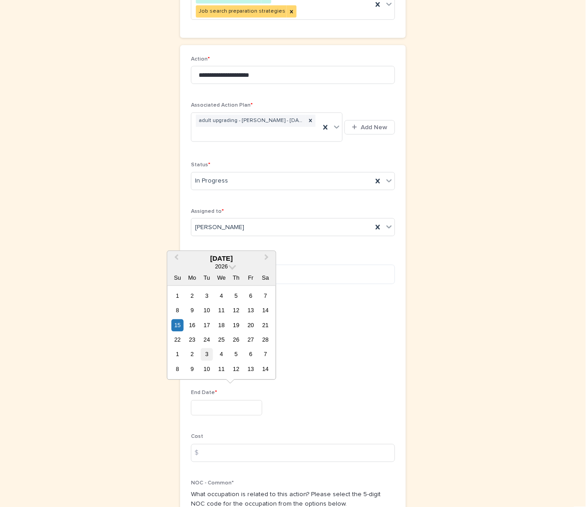
click at [201, 356] on div "3" at bounding box center [207, 354] width 12 height 12
type input "********"
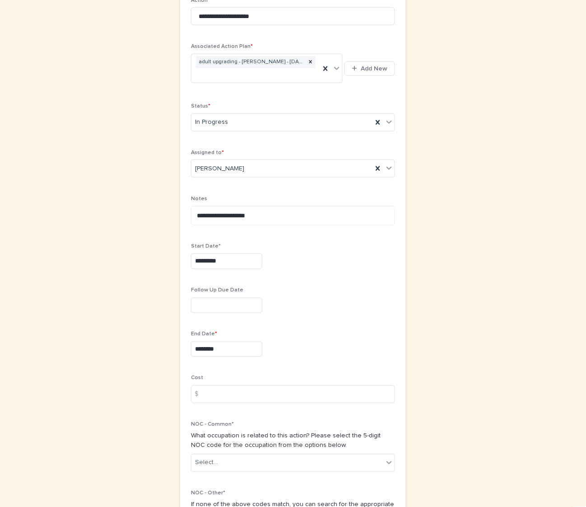
scroll to position [226, 0]
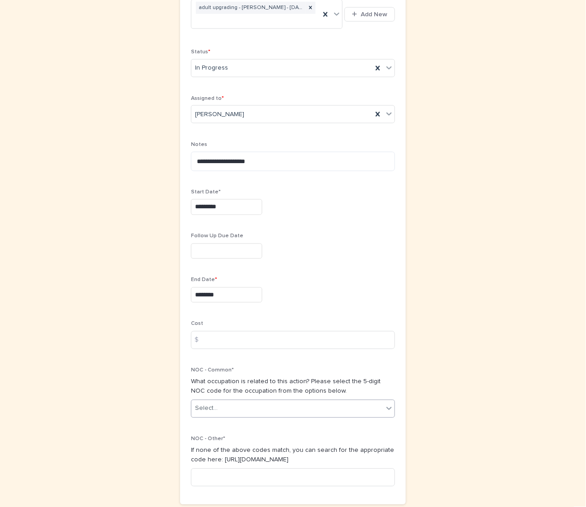
click at [242, 407] on div "Select..." at bounding box center [288, 408] width 192 height 15
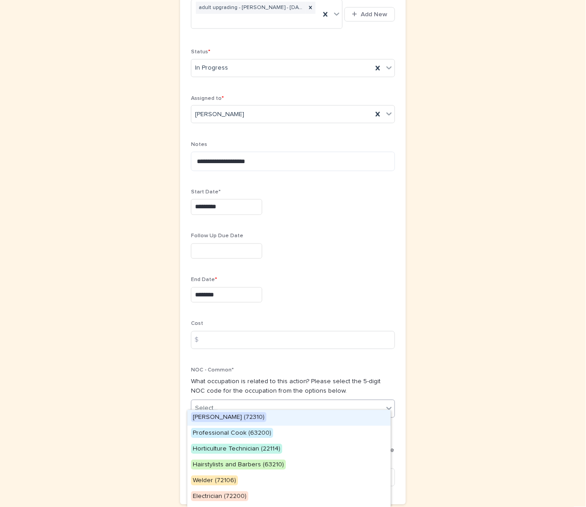
click at [131, 398] on div "**********" at bounding box center [293, 164] width 443 height 723
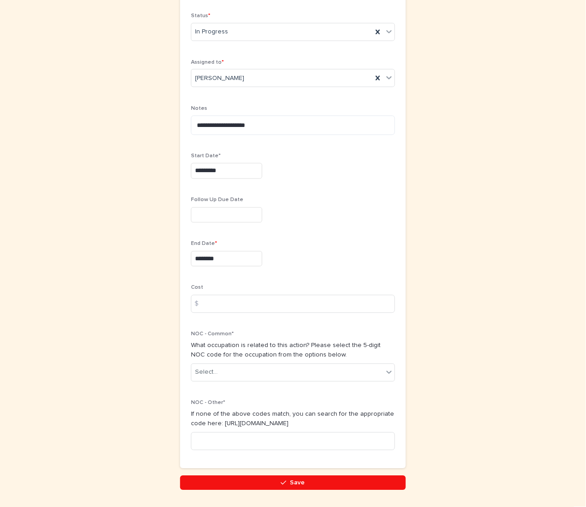
scroll to position [281, 0]
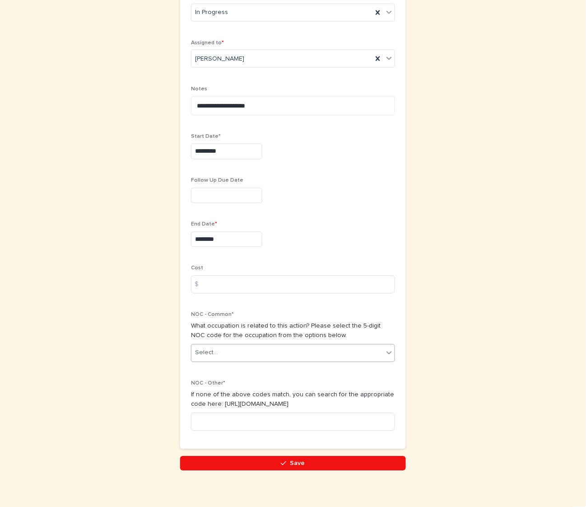
click at [241, 349] on div "Select..." at bounding box center [288, 353] width 192 height 15
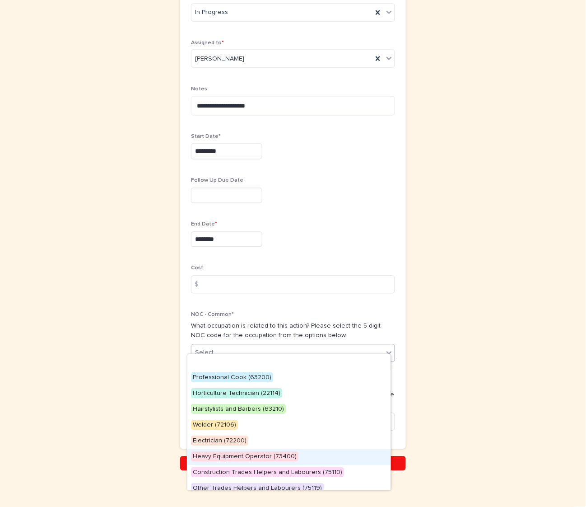
scroll to position [38, 0]
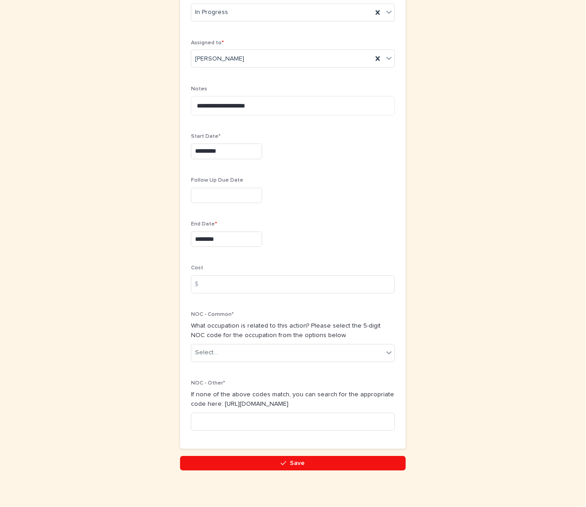
click at [473, 378] on div "**********" at bounding box center [293, 108] width 443 height 723
click at [342, 459] on button "Save" at bounding box center [293, 463] width 226 height 14
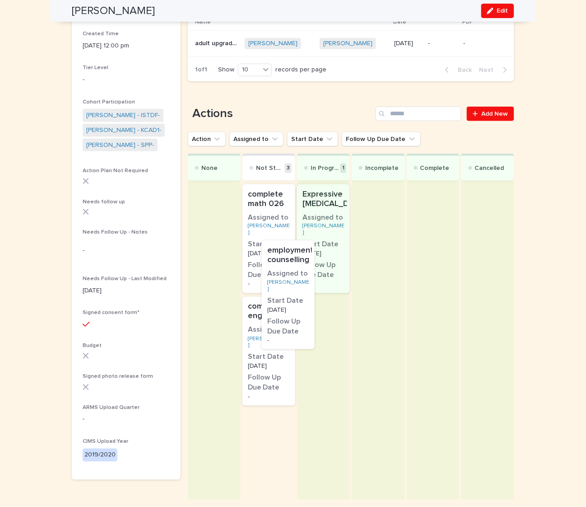
scroll to position [136, 0]
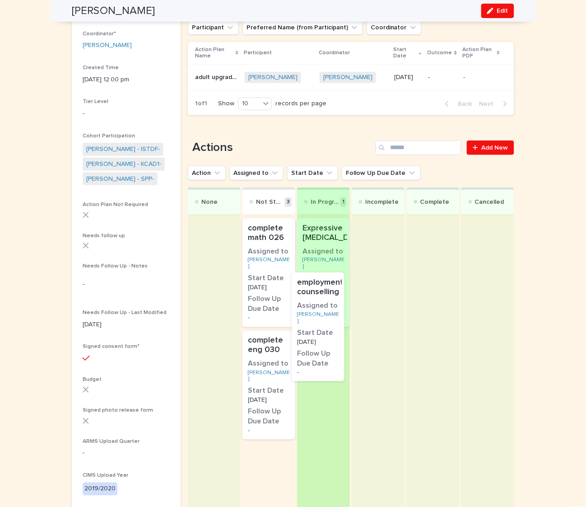
drag, startPoint x: 275, startPoint y: 258, endPoint x: 330, endPoint y: 319, distance: 82.5
click at [330, 319] on div "None Not Started 3 employment counselling Assigned to [PERSON_NAME] Start Date …" at bounding box center [351, 360] width 327 height 346
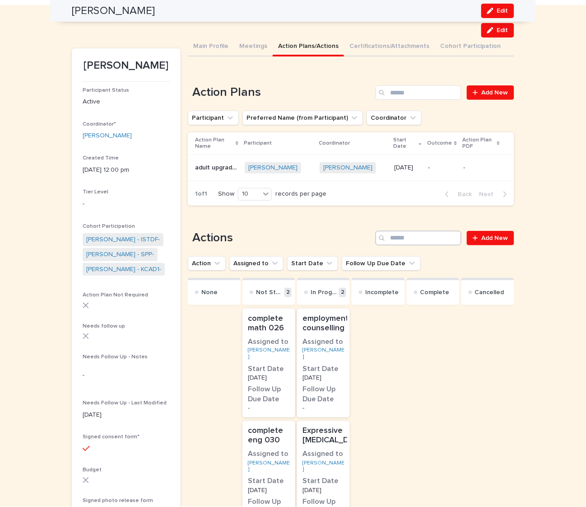
scroll to position [0, 0]
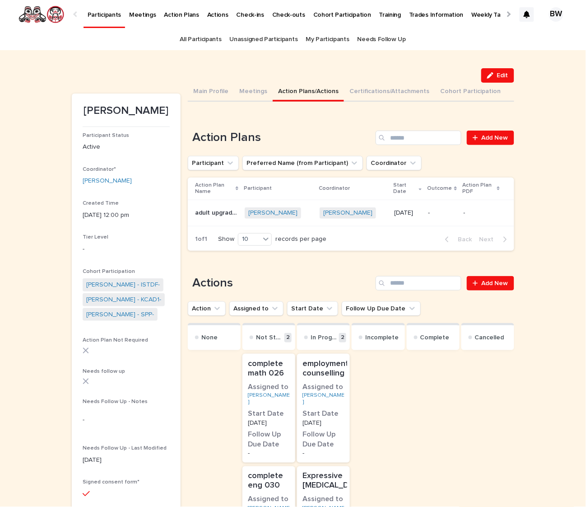
click at [180, 33] on div "All Participants" at bounding box center [201, 39] width 50 height 21
click at [189, 42] on link "All Participants" at bounding box center [201, 39] width 42 height 21
